Goal: Manage account settings

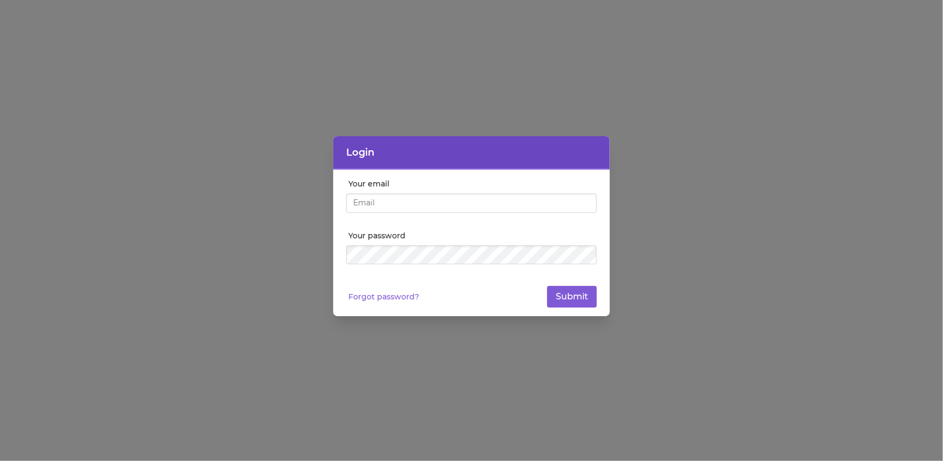
type input "[EMAIL_ADDRESS][DOMAIN_NAME]"
click at [547, 286] on button "Submit" at bounding box center [572, 297] width 50 height 22
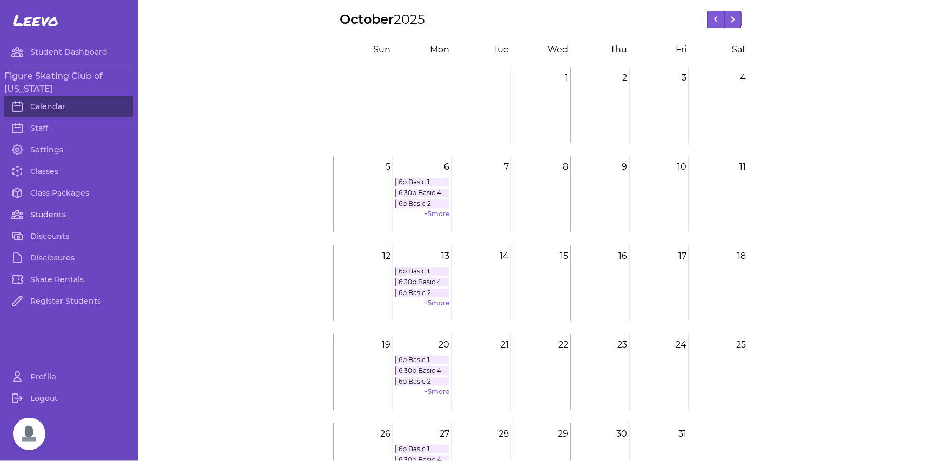
click at [43, 216] on link "Students" at bounding box center [68, 215] width 129 height 22
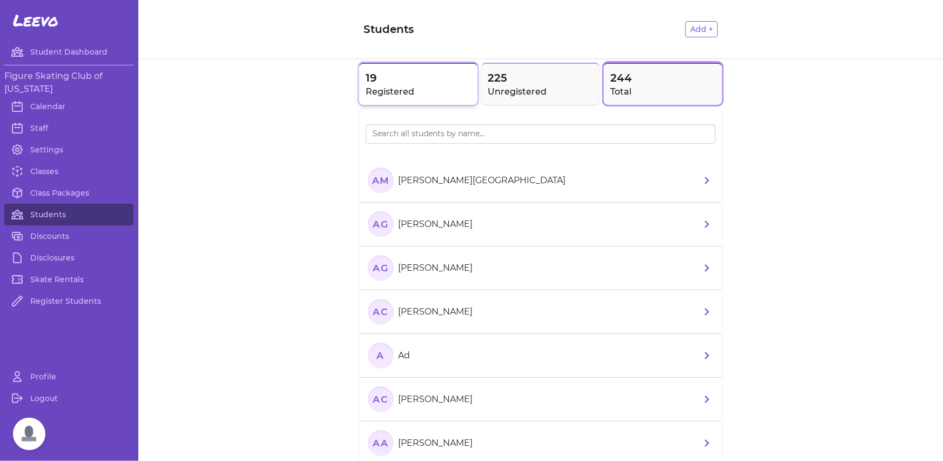
click at [394, 85] on h2 "Registered" at bounding box center [418, 91] width 105 height 13
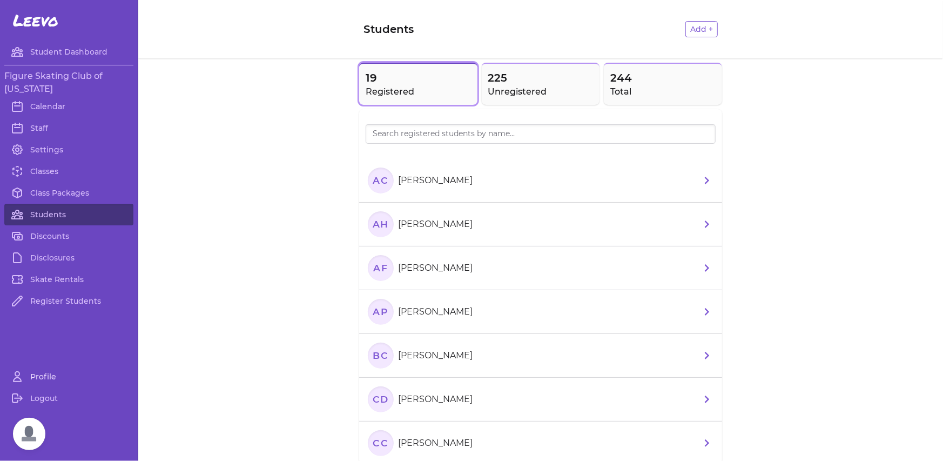
click at [35, 372] on link "Profile" at bounding box center [68, 377] width 129 height 22
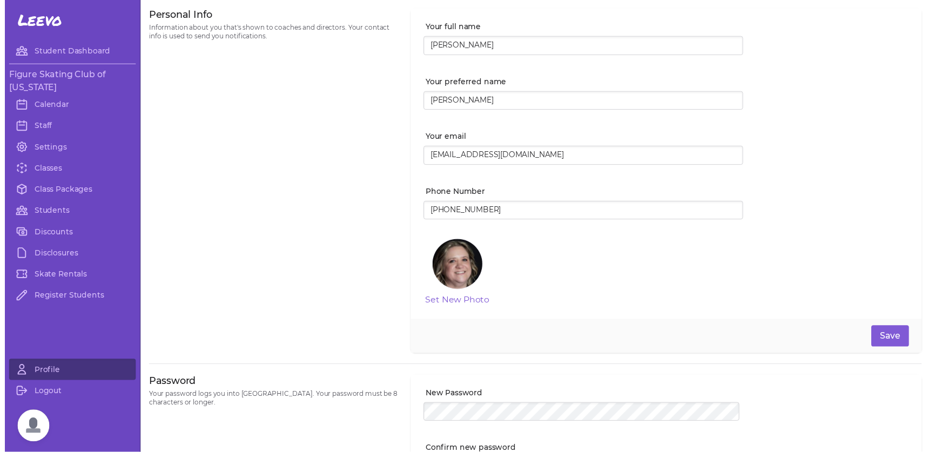
scroll to position [140, 0]
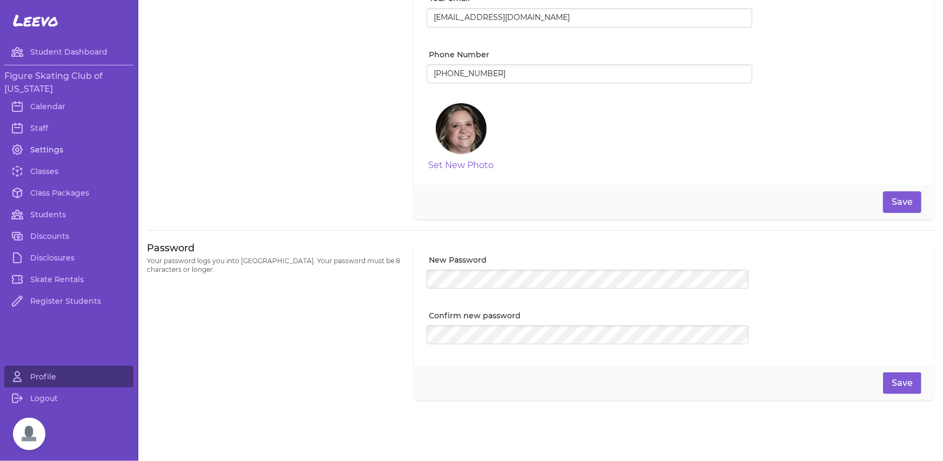
click at [41, 142] on link "Settings" at bounding box center [68, 150] width 129 height 22
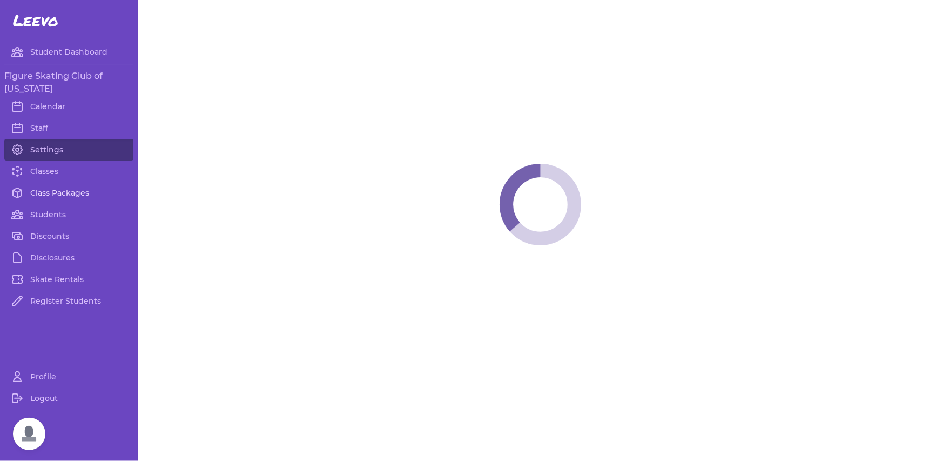
select select "LA"
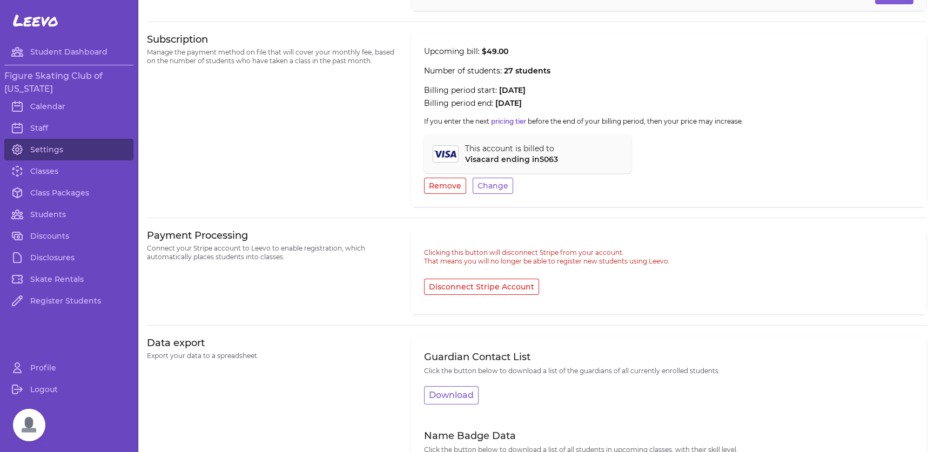
scroll to position [449, 0]
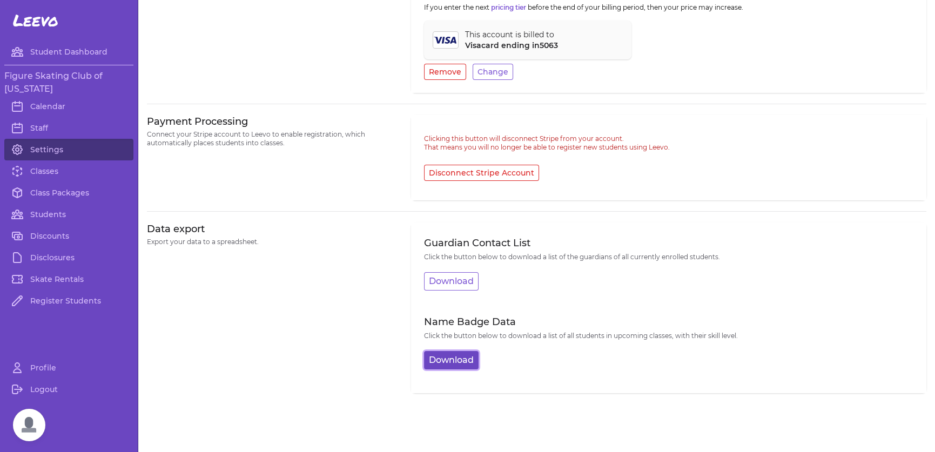
click at [449, 358] on button "Download" at bounding box center [451, 360] width 55 height 18
click at [449, 287] on button "Download" at bounding box center [451, 281] width 55 height 18
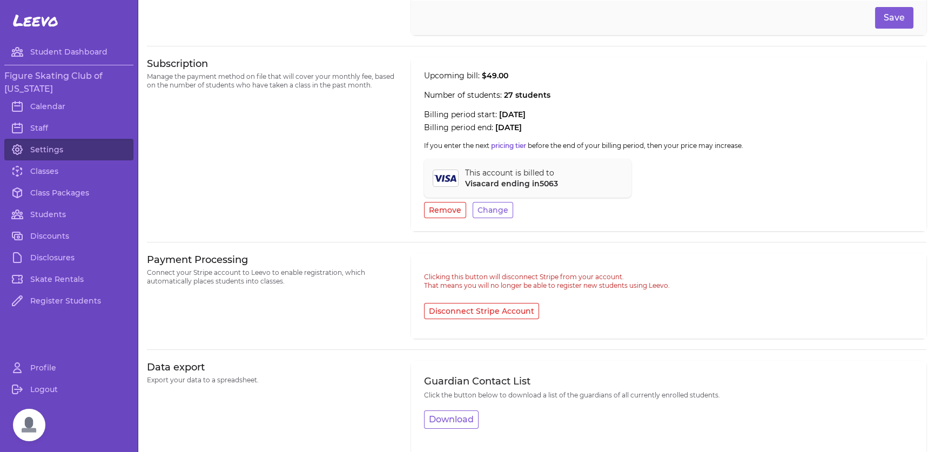
scroll to position [287, 0]
